Goal: Task Accomplishment & Management: Use online tool/utility

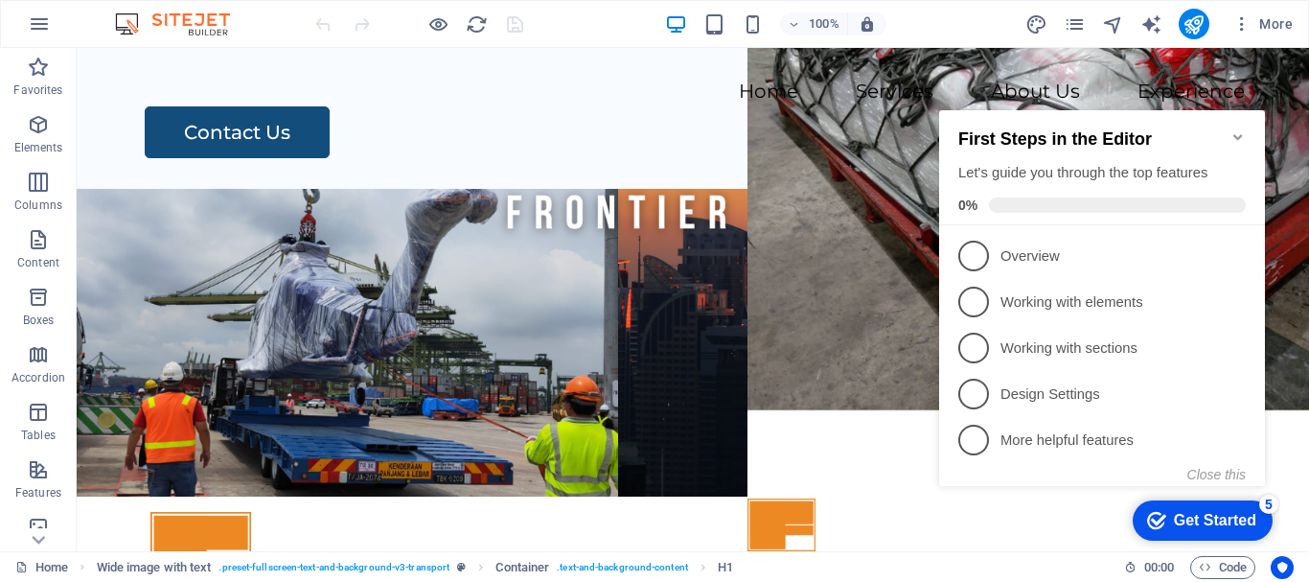
click at [1243, 129] on icon "Minimize checklist" at bounding box center [1238, 136] width 15 height 15
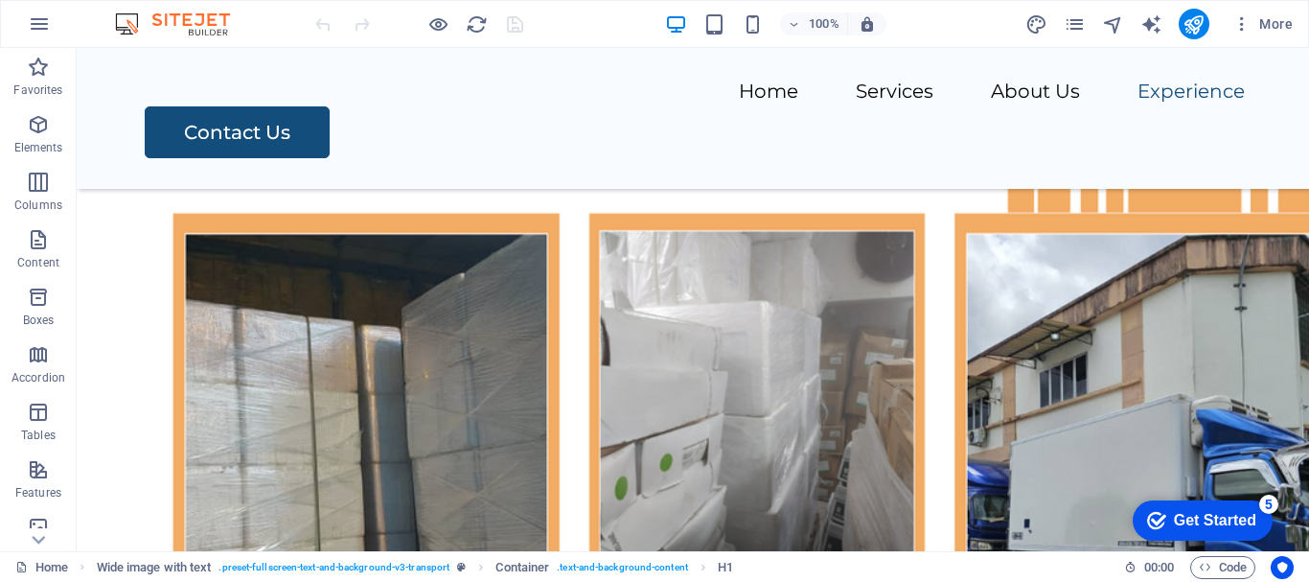
scroll to position [10228, 0]
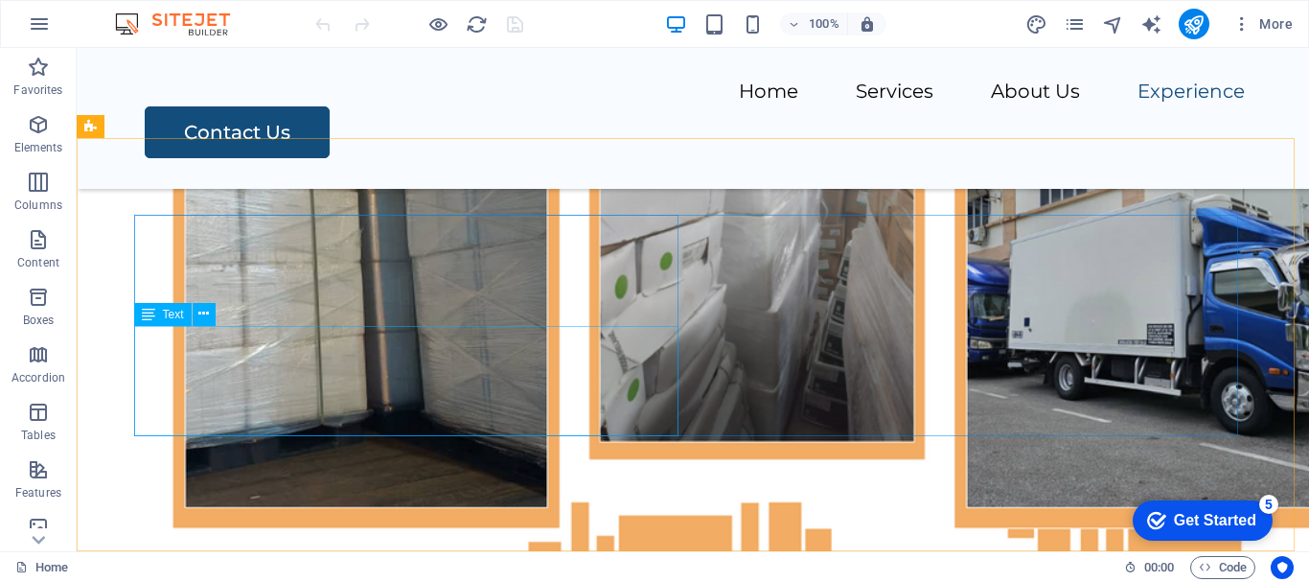
click at [163, 314] on span "Text" at bounding box center [173, 315] width 21 height 12
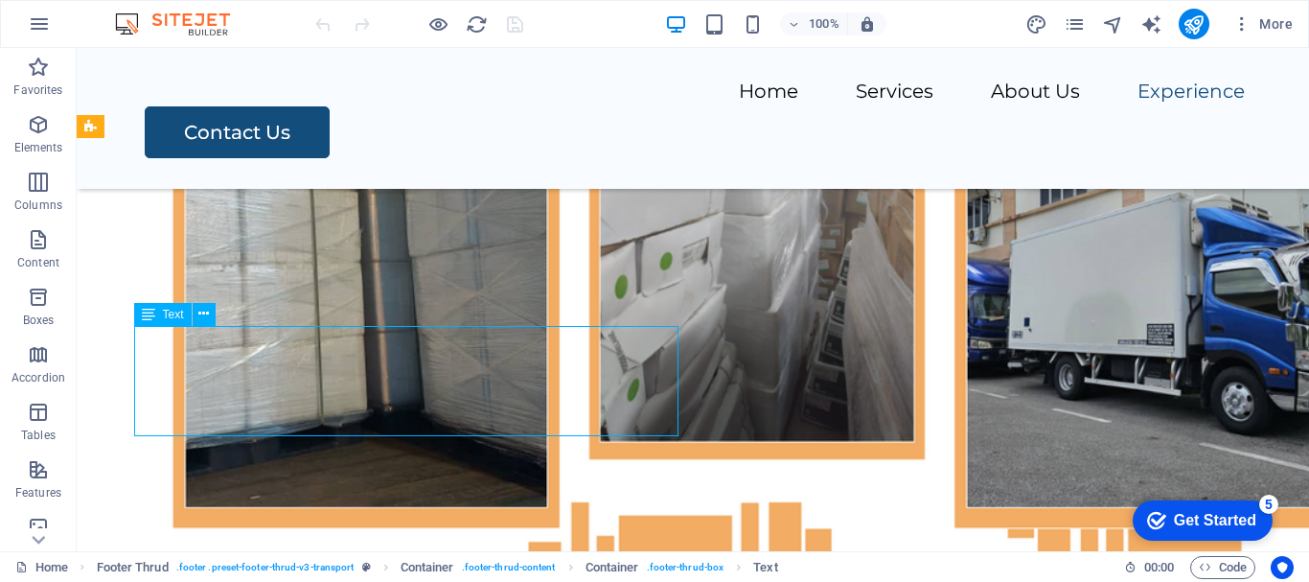
click at [163, 314] on span "Text" at bounding box center [173, 315] width 21 height 12
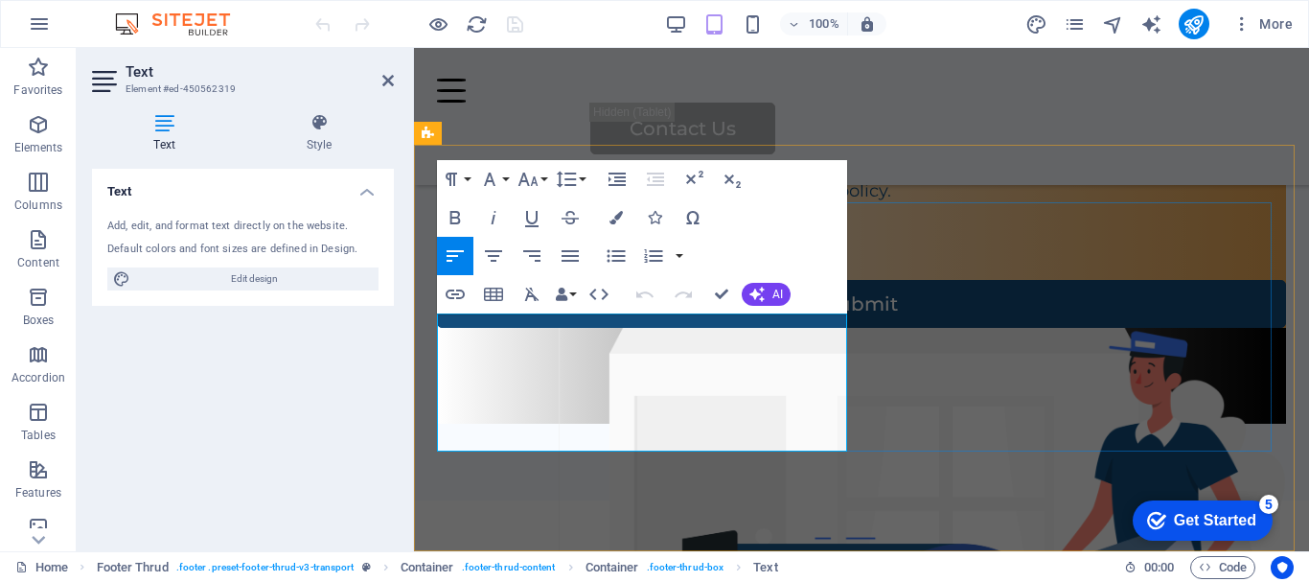
scroll to position [9678, 0]
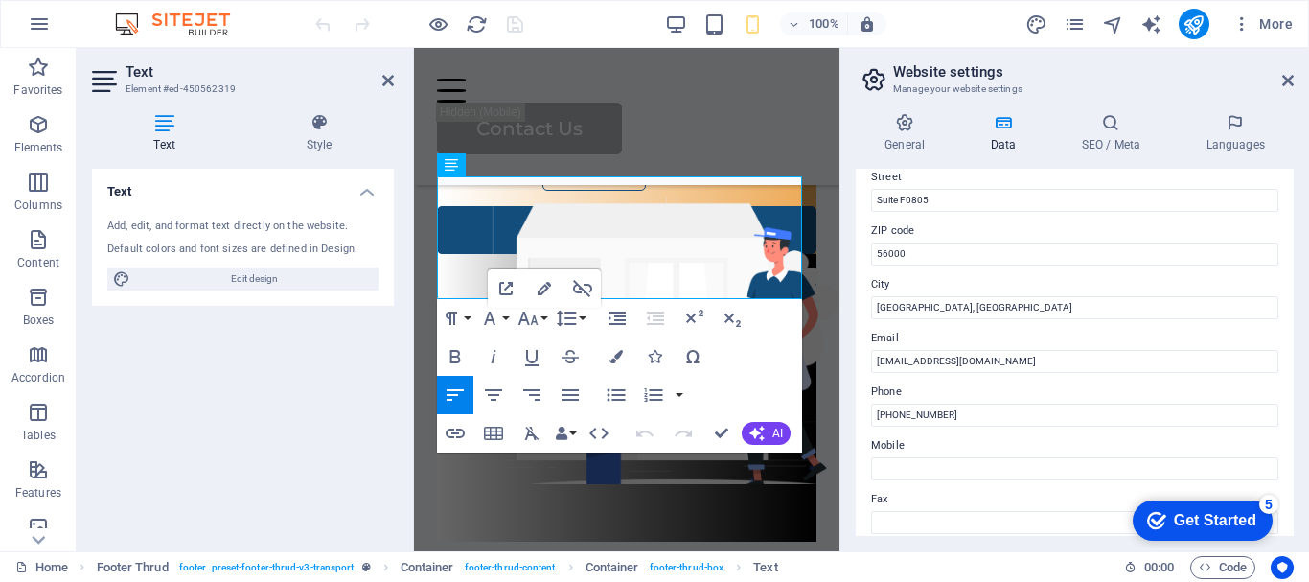
scroll to position [171, 0]
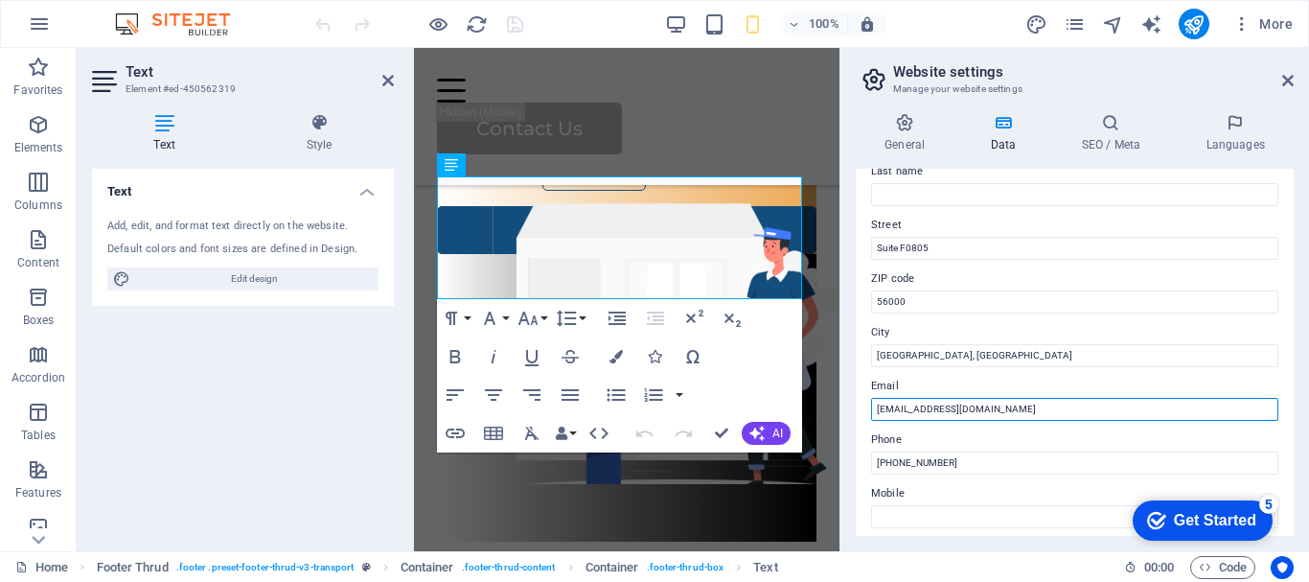
click at [994, 404] on input "[EMAIL_ADDRESS][DOMAIN_NAME]" at bounding box center [1074, 409] width 407 height 23
type input "[EMAIL_ADDRESS][DOMAIN_NAME]"
click at [750, 134] on div "Home Services About Us Experience Contact Us" at bounding box center [627, 116] width 426 height 137
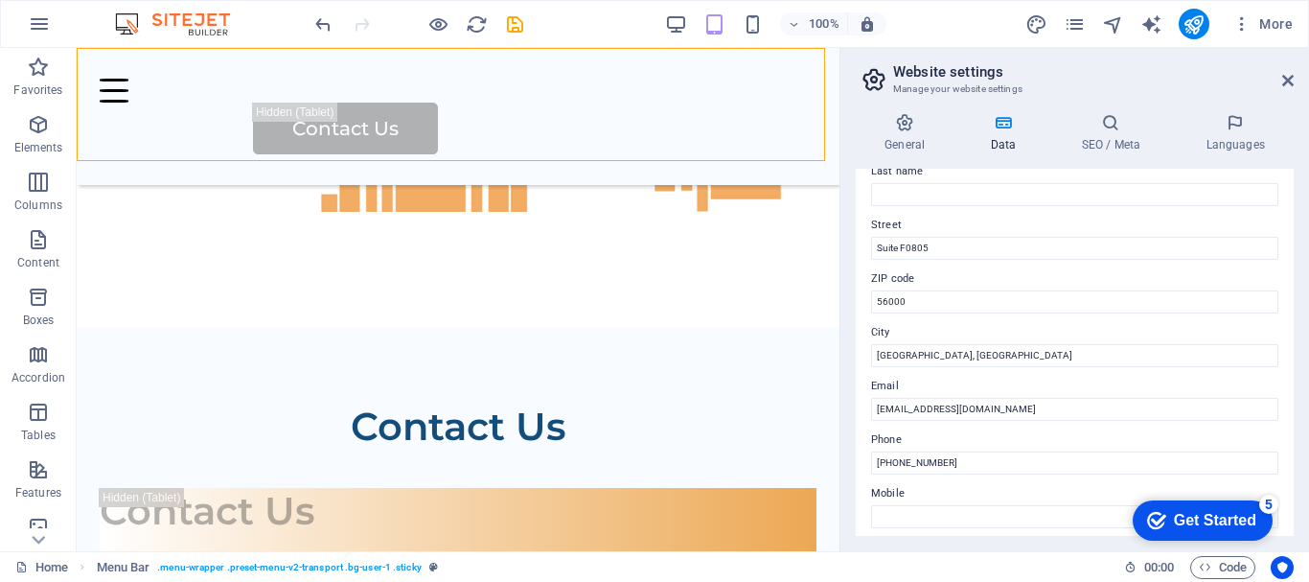
scroll to position [9328, 0]
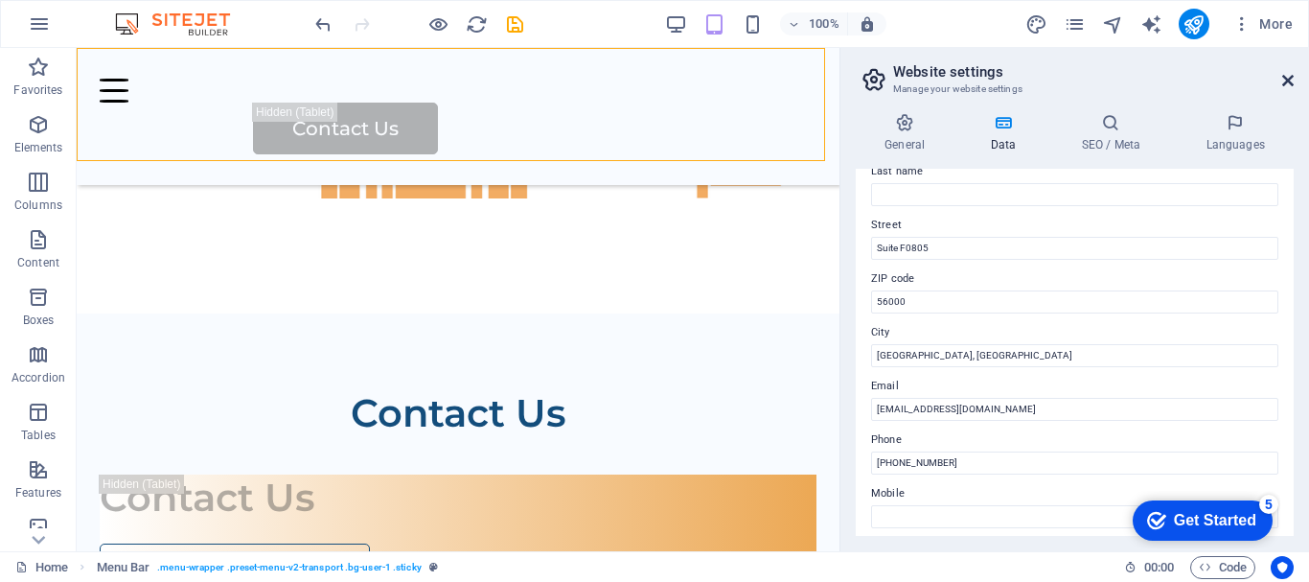
click at [1284, 82] on icon at bounding box center [1288, 80] width 12 height 15
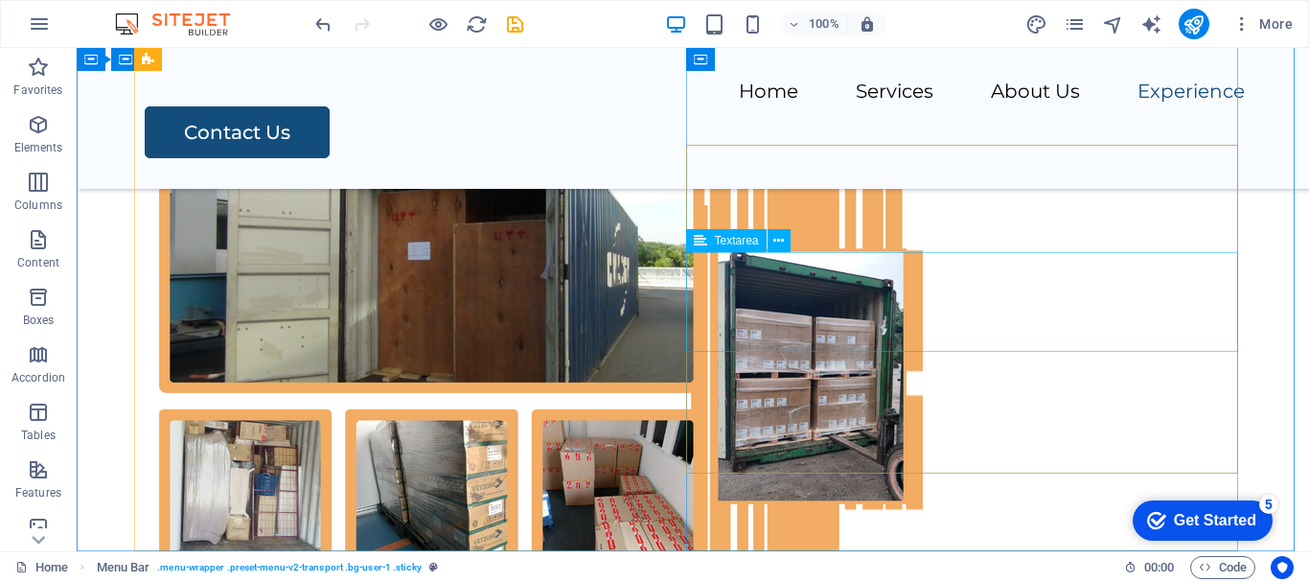
scroll to position [9251, 0]
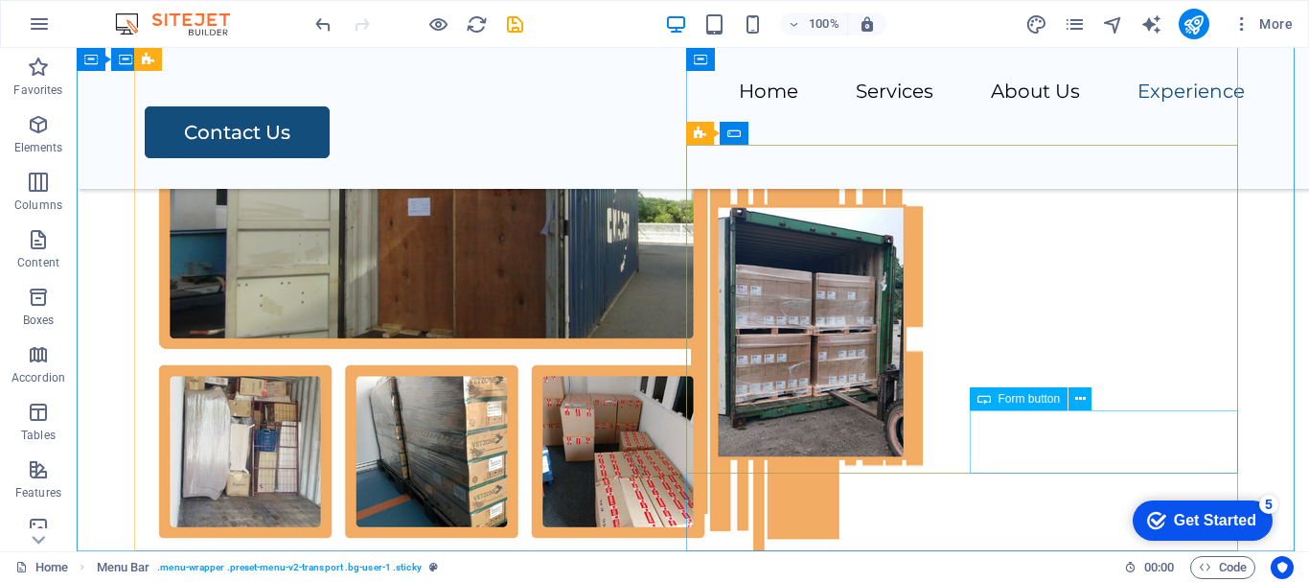
click at [1016, 400] on span "Form button" at bounding box center [1030, 399] width 62 height 12
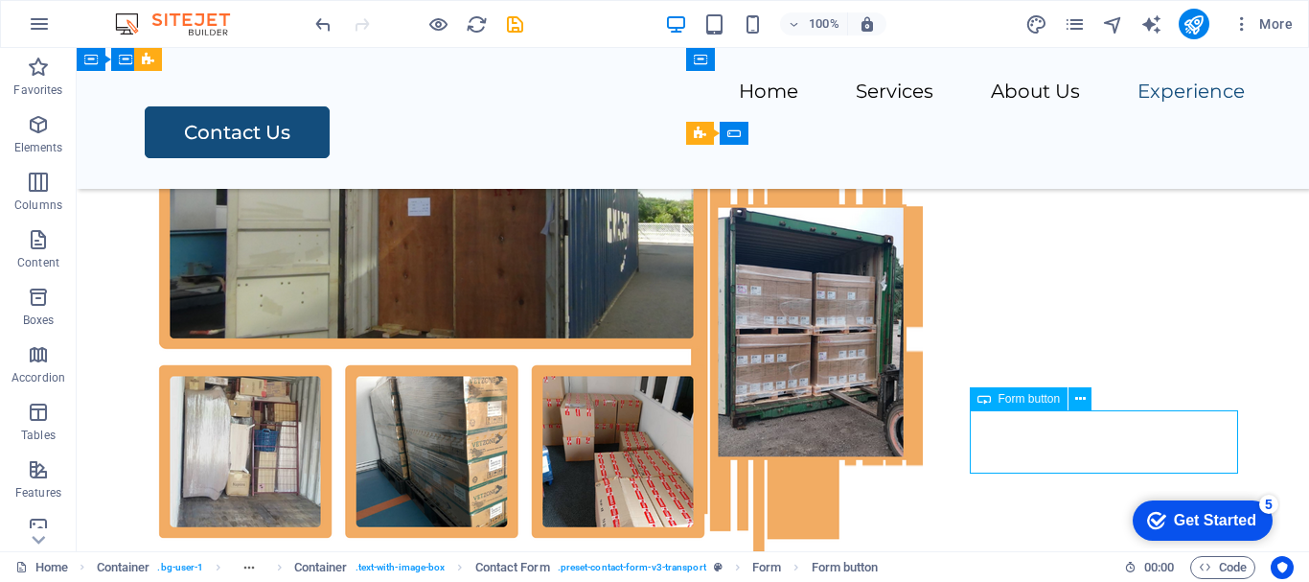
click at [1016, 400] on span "Form button" at bounding box center [1030, 399] width 62 height 12
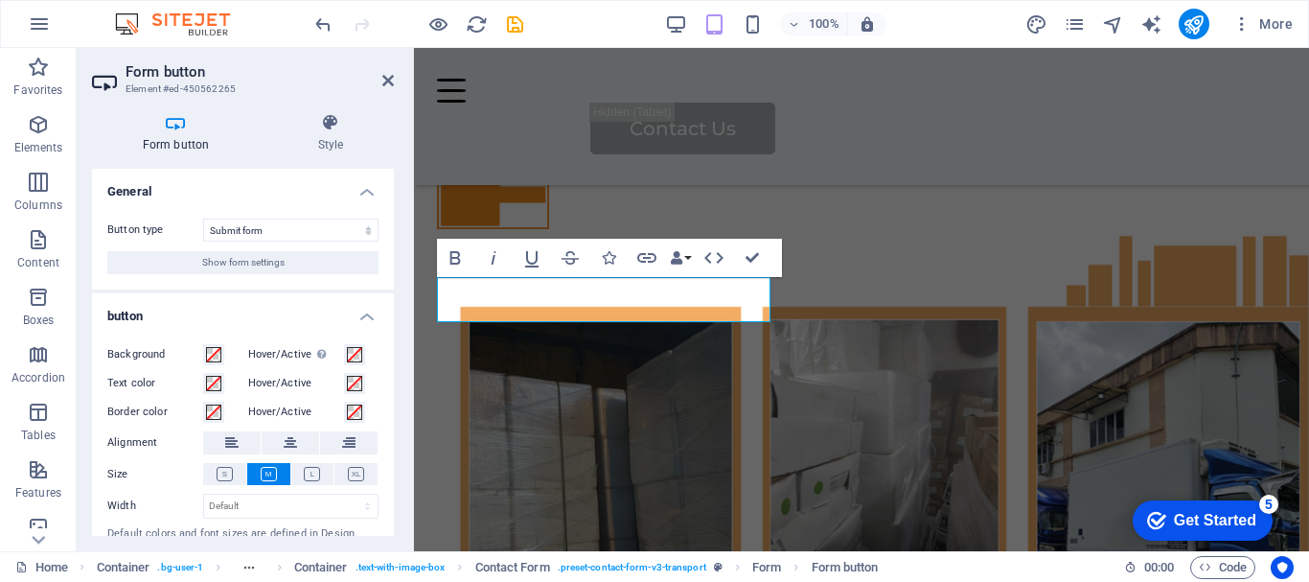
scroll to position [54, 0]
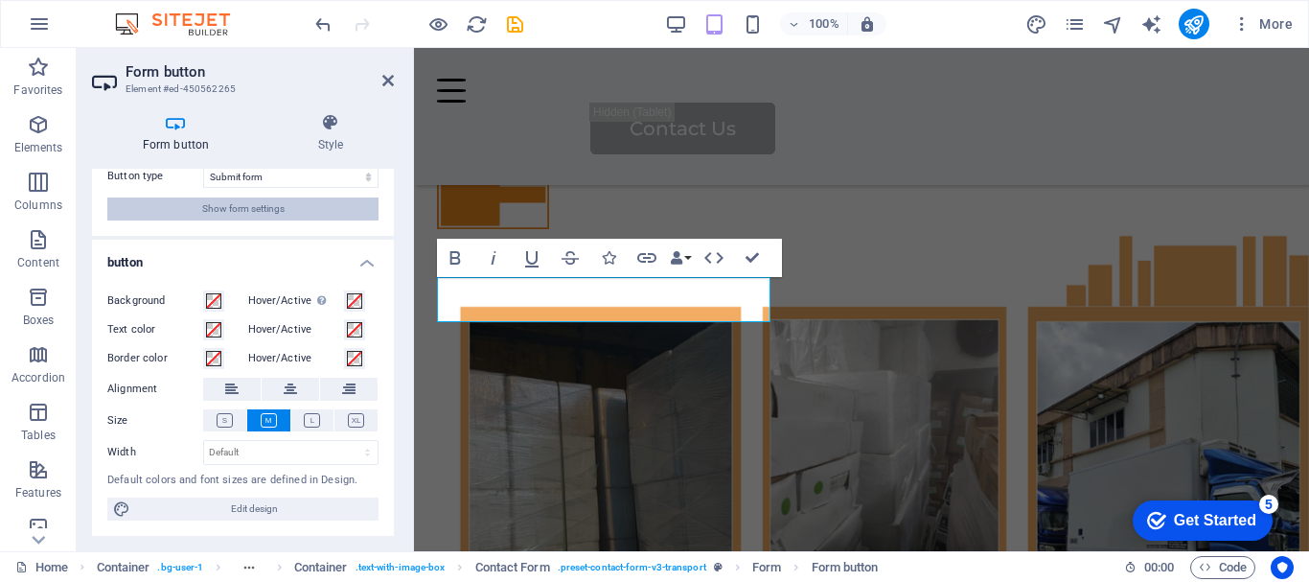
click at [304, 204] on button "Show form settings" at bounding box center [242, 208] width 271 height 23
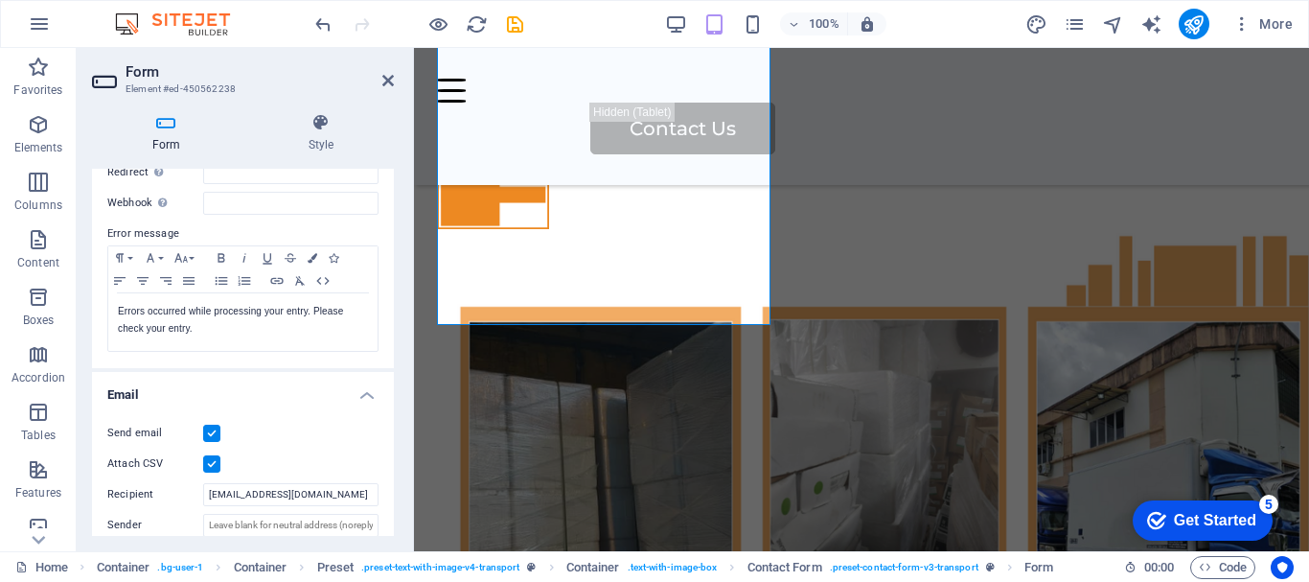
scroll to position [383, 0]
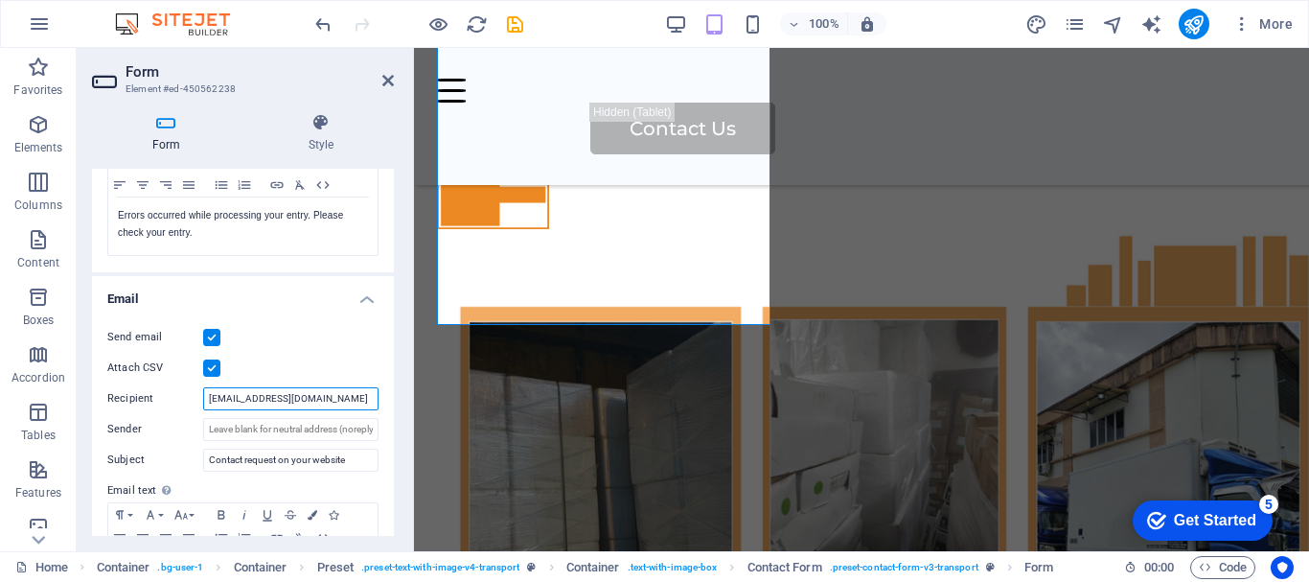
click at [326, 397] on input "[EMAIL_ADDRESS][DOMAIN_NAME]" at bounding box center [290, 398] width 175 height 23
type input "[EMAIL_ADDRESS][DOMAIN_NAME]"
click at [387, 81] on icon at bounding box center [388, 80] width 12 height 15
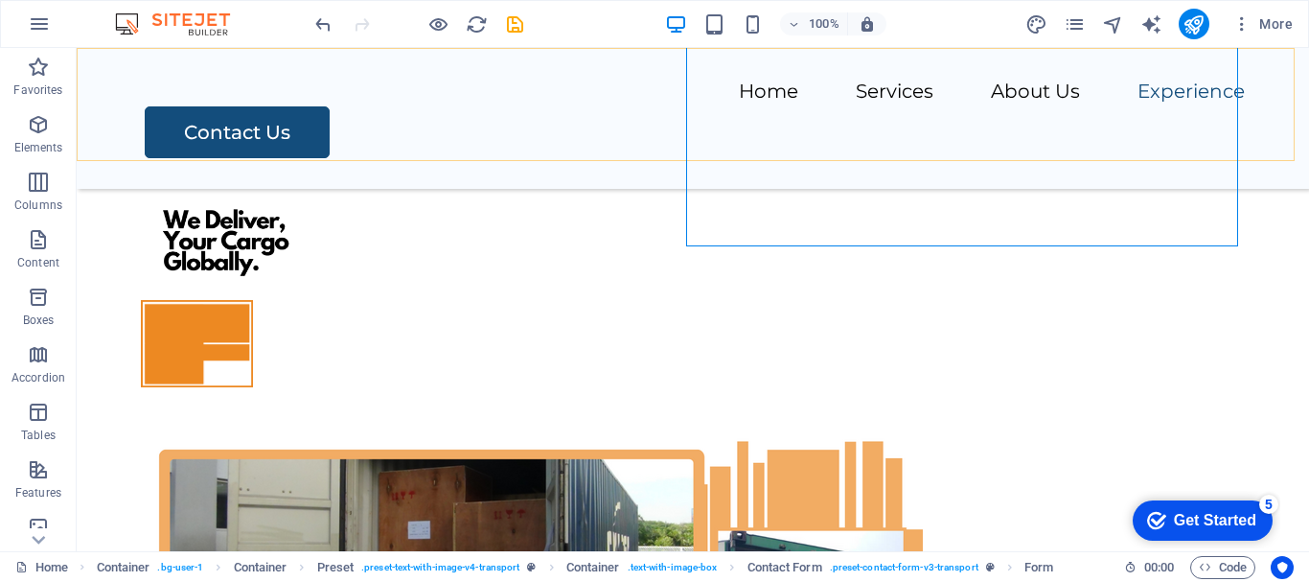
scroll to position [9478, 0]
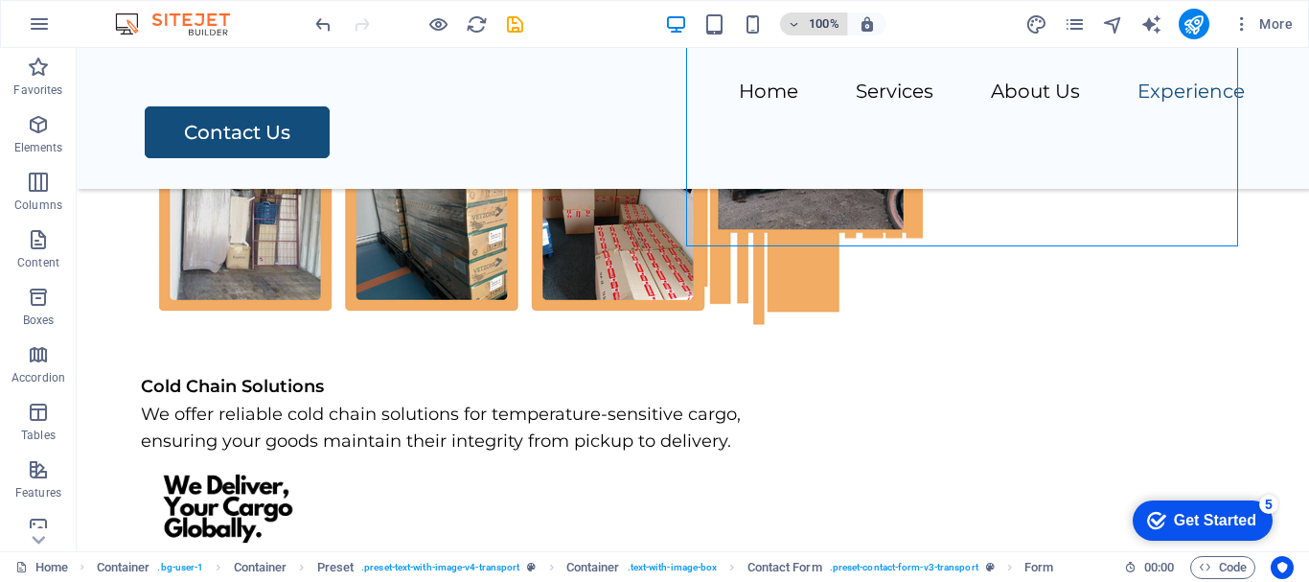
click at [793, 19] on icon "button" at bounding box center [794, 24] width 13 height 12
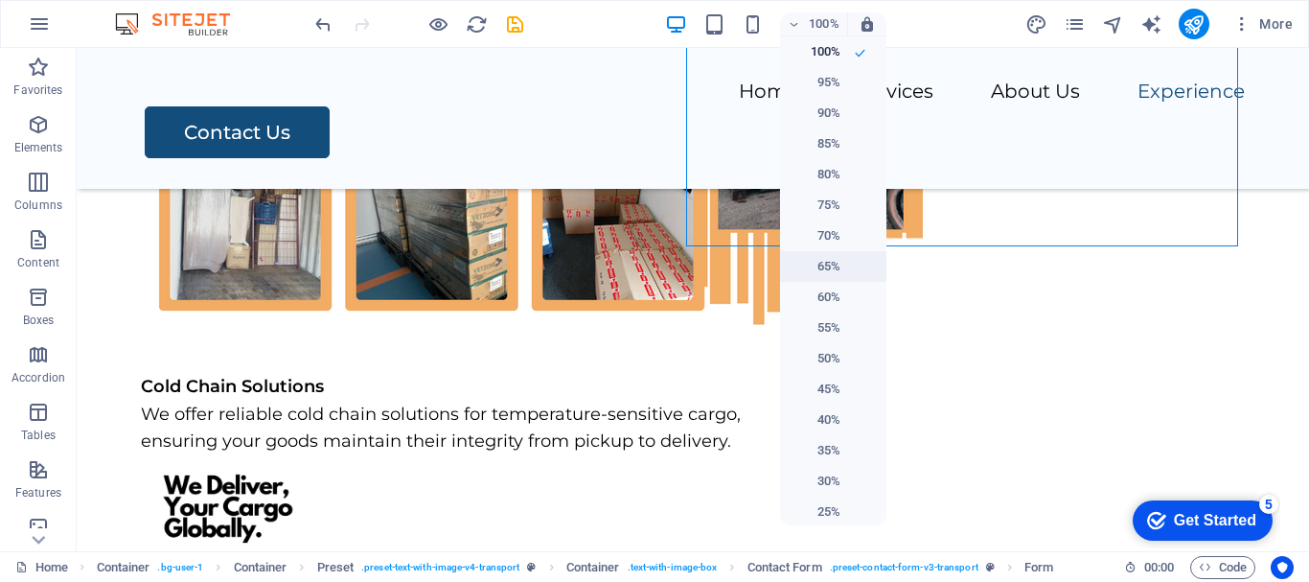
click at [818, 265] on h6 "65%" at bounding box center [816, 266] width 49 height 23
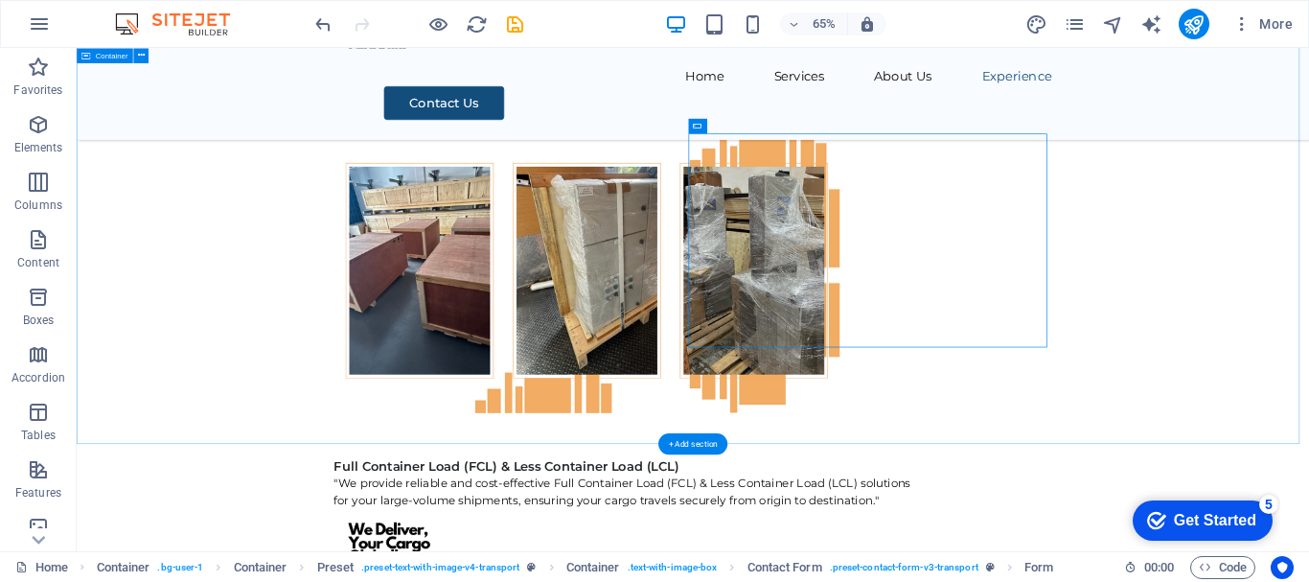
scroll to position [9261, 0]
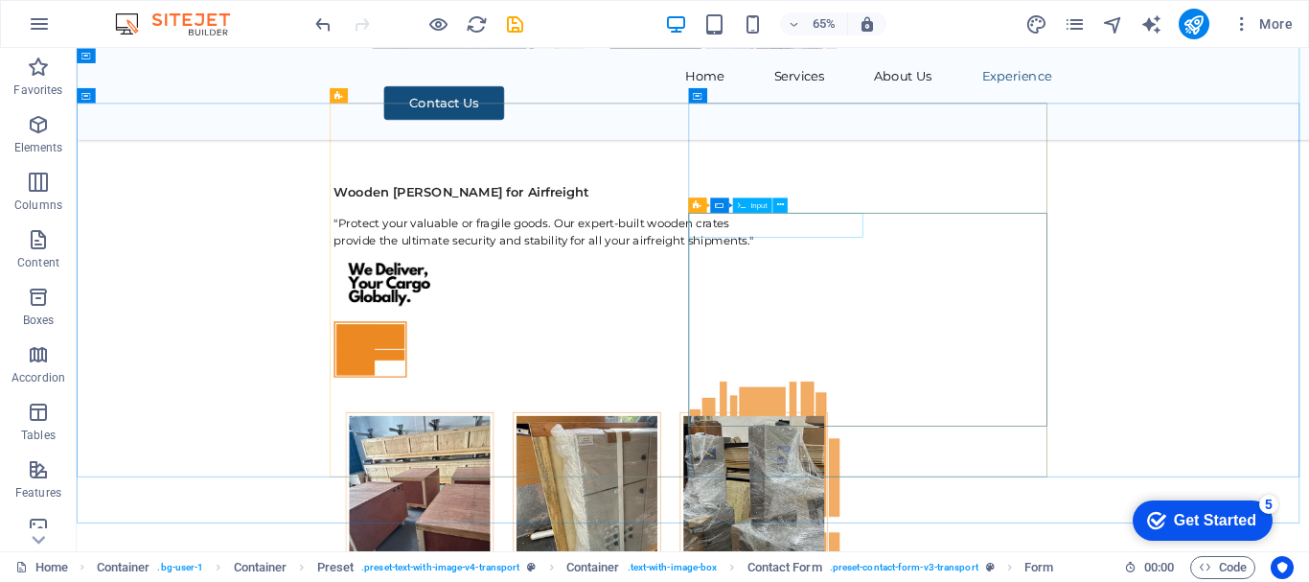
click at [759, 205] on span "Input" at bounding box center [758, 205] width 16 height 8
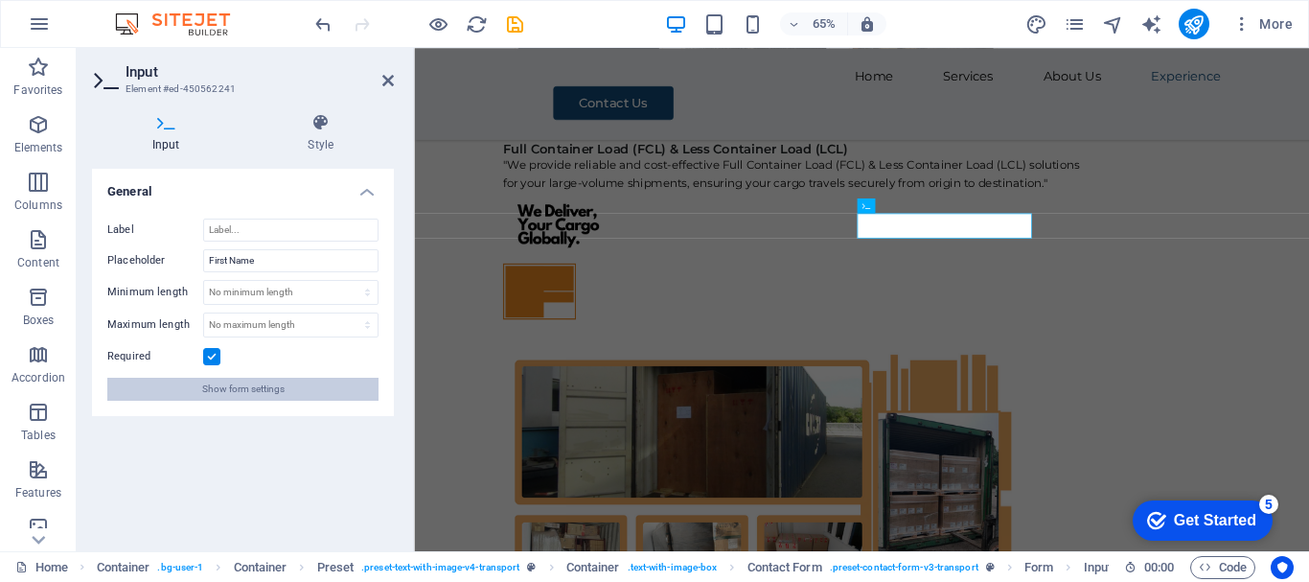
click at [278, 391] on span "Show form settings" at bounding box center [243, 389] width 82 height 23
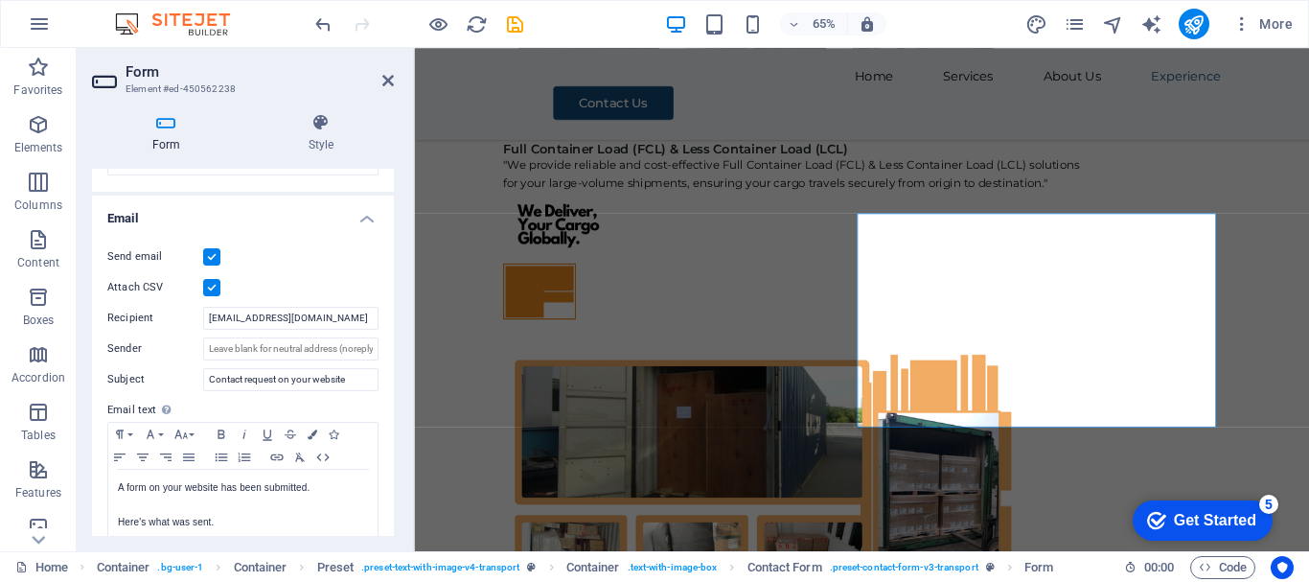
scroll to position [479, 0]
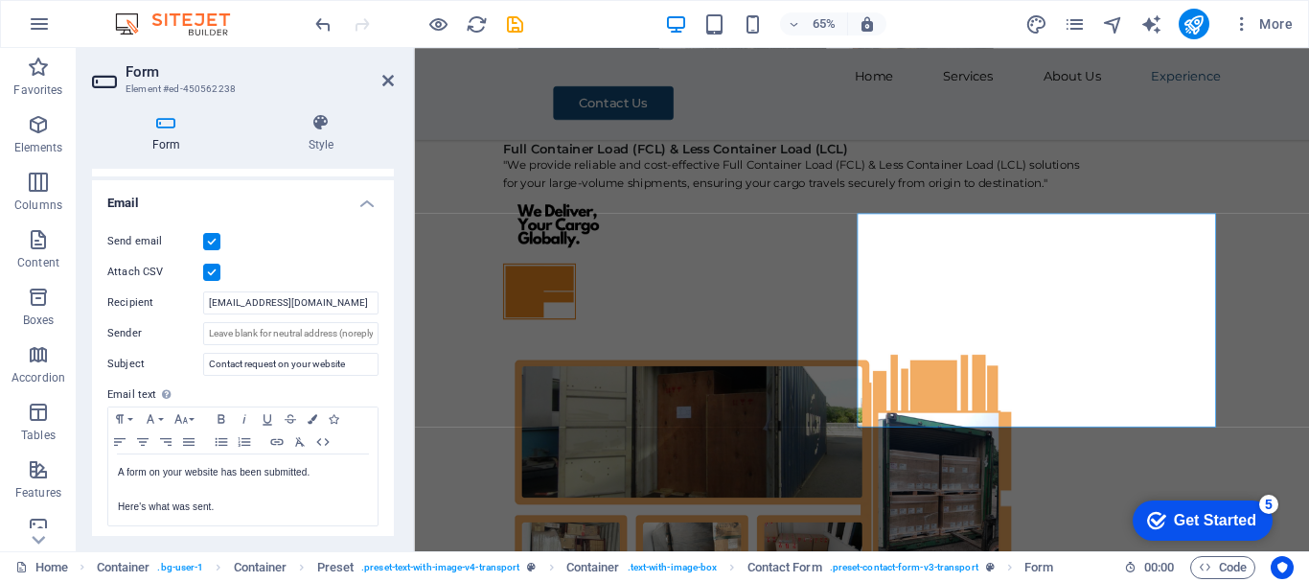
click at [380, 89] on header "Form Element #ed-450562238" at bounding box center [243, 73] width 302 height 50
click at [388, 79] on icon at bounding box center [388, 80] width 12 height 15
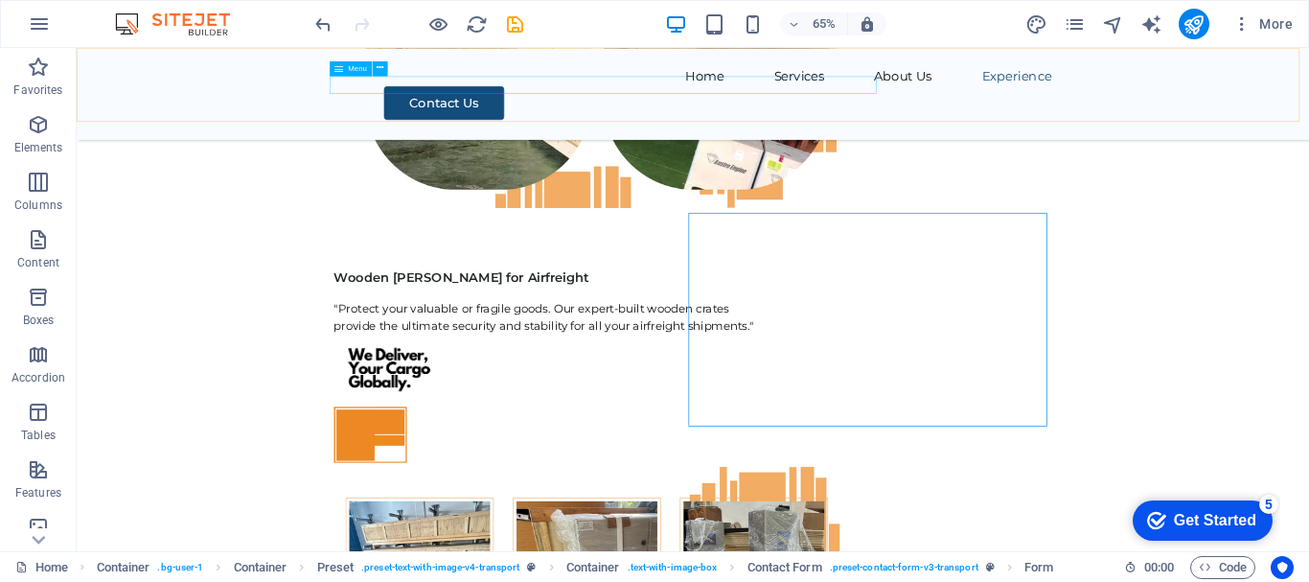
scroll to position [9261, 0]
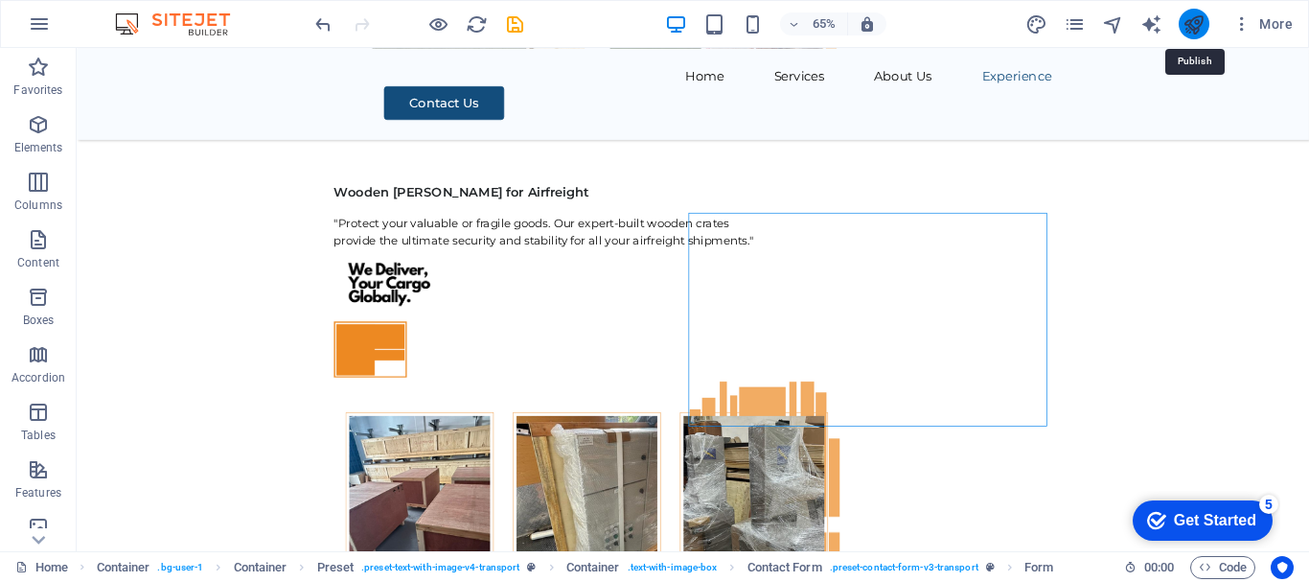
click at [1196, 33] on icon "publish" at bounding box center [1194, 24] width 22 height 22
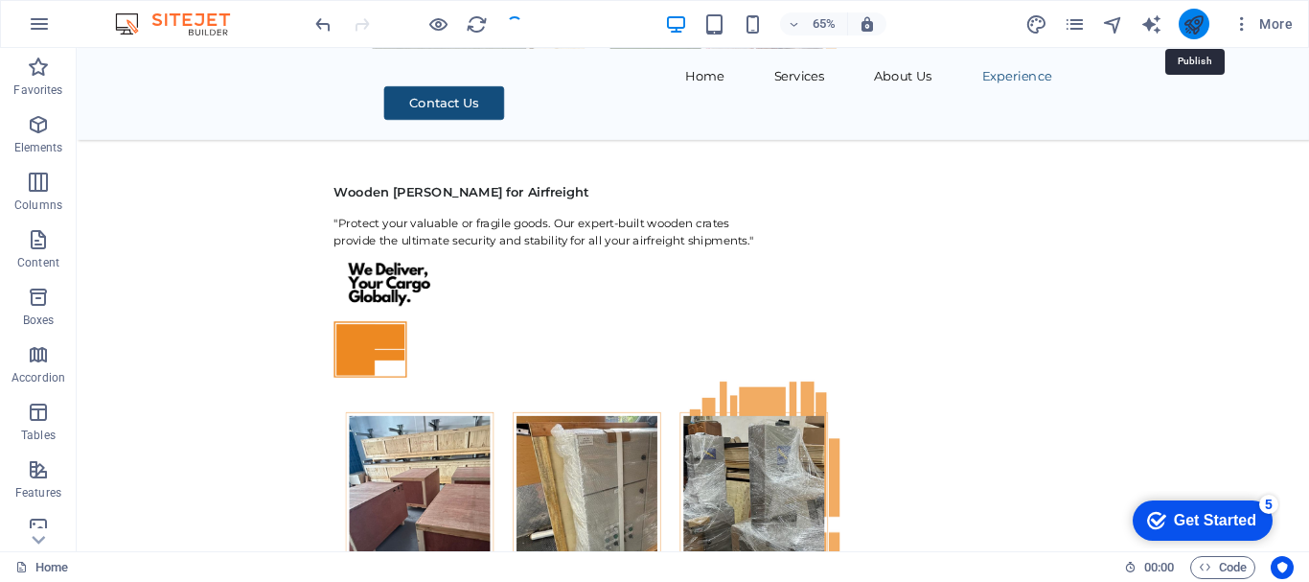
click at [1196, 33] on icon "publish" at bounding box center [1194, 24] width 22 height 22
